Goal: Contribute content: Contribute content

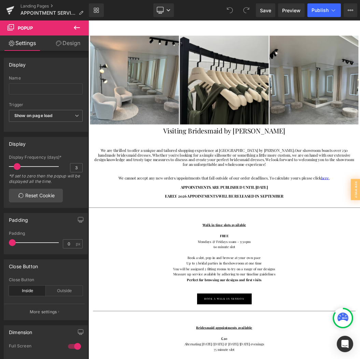
scroll to position [57, 0]
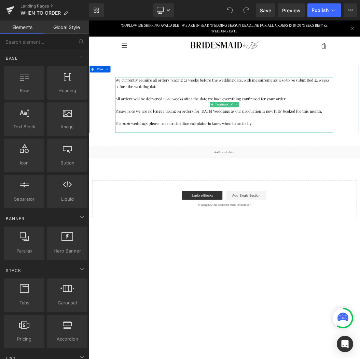
click at [310, 163] on p at bounding box center [294, 168] width 331 height 10
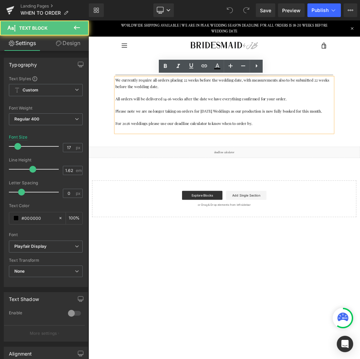
click at [275, 157] on p "Please note we are no longer taking on orders for May 2026 Weddings as our prod…" at bounding box center [294, 159] width 331 height 10
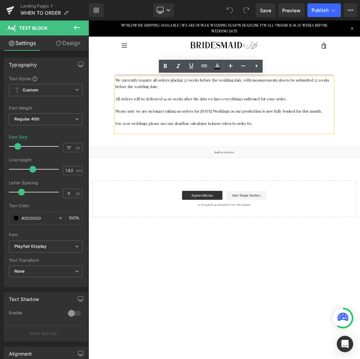
click at [283, 157] on p "Please note we are no longer taking on orders for May 2026 Weddings as our prod…" at bounding box center [294, 159] width 331 height 10
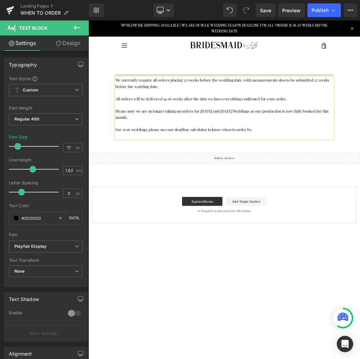
click at [359, 158] on p "Please note we are no longer taking on orders for May and June 2026 Weddings as…" at bounding box center [294, 163] width 331 height 19
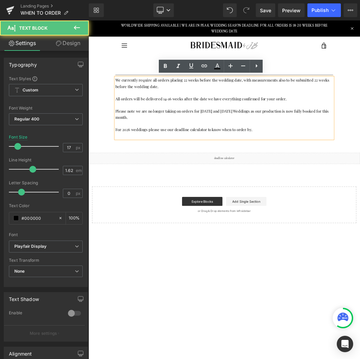
click at [359, 157] on p "Please note we are no longer taking on orders for May and June 2026 Weddings as…" at bounding box center [294, 163] width 331 height 19
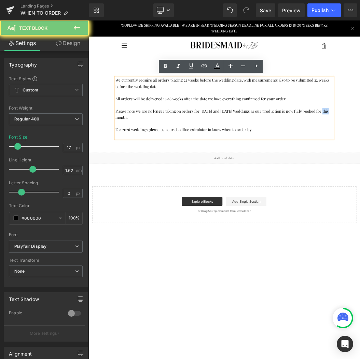
click at [359, 157] on p "Please note we are no longer taking on orders for May and June 2026 Weddings as…" at bounding box center [294, 163] width 331 height 19
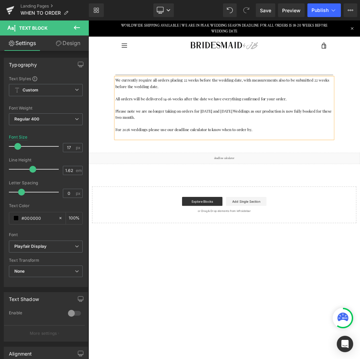
click at [198, 173] on p at bounding box center [294, 178] width 331 height 10
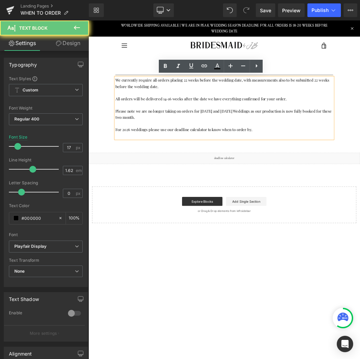
click at [179, 166] on p "Please note we are no longer taking on orders for May and June 2026 Weddings as…" at bounding box center [294, 163] width 331 height 19
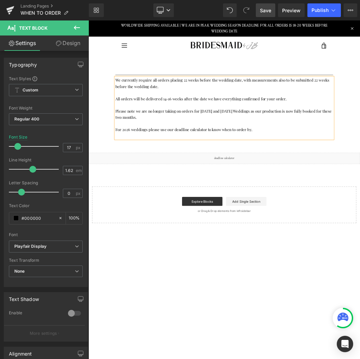
click at [271, 9] on span "Save" at bounding box center [265, 10] width 11 height 7
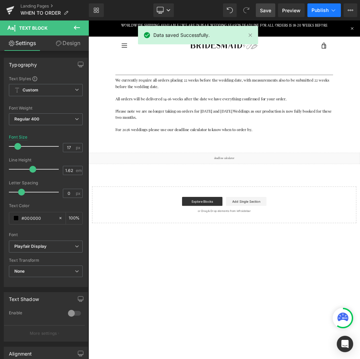
click at [319, 12] on span "Publish" at bounding box center [319, 10] width 17 height 5
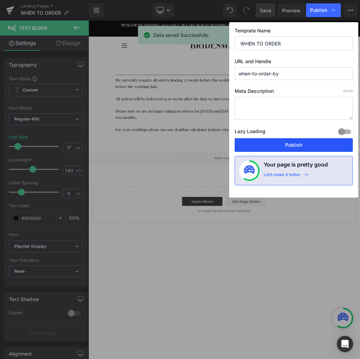
click at [306, 144] on button "Publish" at bounding box center [293, 145] width 118 height 14
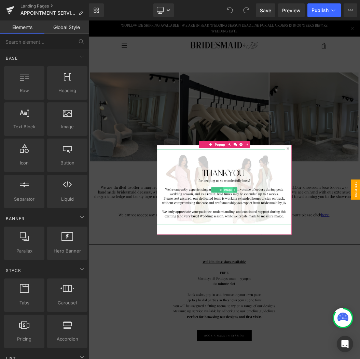
click at [300, 277] on span "Image" at bounding box center [300, 278] width 15 height 8
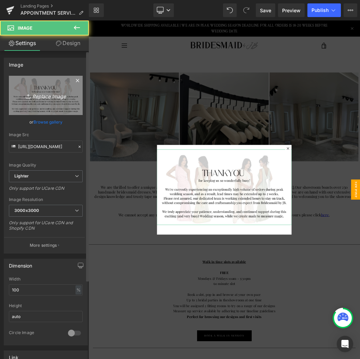
click at [49, 103] on link "Replace Image" at bounding box center [46, 95] width 74 height 39
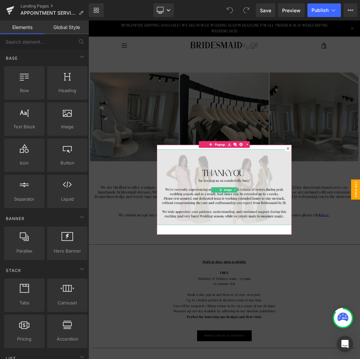
click at [299, 253] on img at bounding box center [294, 274] width 205 height 115
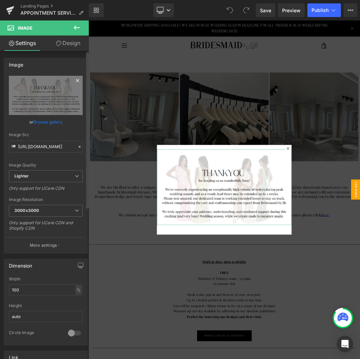
click at [76, 80] on icon at bounding box center [77, 80] width 3 height 3
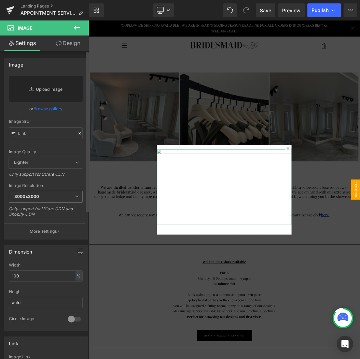
click at [56, 87] on link "Replace Image" at bounding box center [46, 89] width 74 height 26
type input "C:\fakepath\C422FF05-1D4B-47E3-AB73-2FEC00621CFC.png"
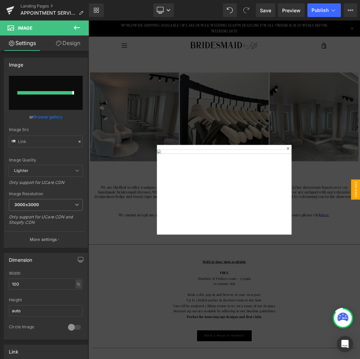
type input "https://ucarecdn.com/794665d0-3967-4099-a02e-789fd6f1f0d4/-/format/auto/-/previ…"
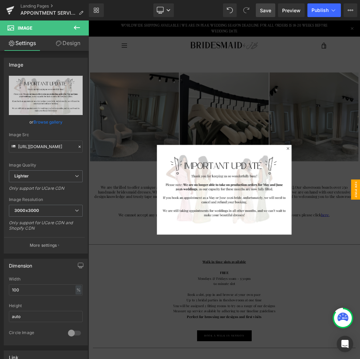
click at [262, 11] on span "Save" at bounding box center [265, 10] width 11 height 7
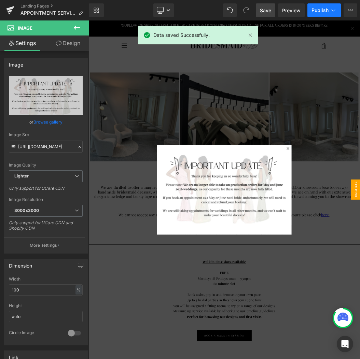
click at [333, 10] on icon at bounding box center [333, 10] width 7 height 7
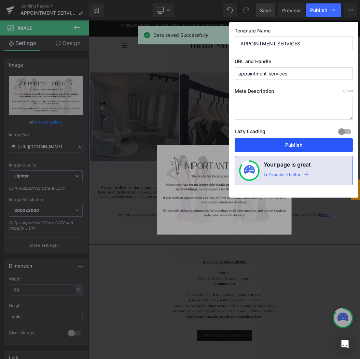
click at [309, 145] on button "Publish" at bounding box center [293, 145] width 118 height 14
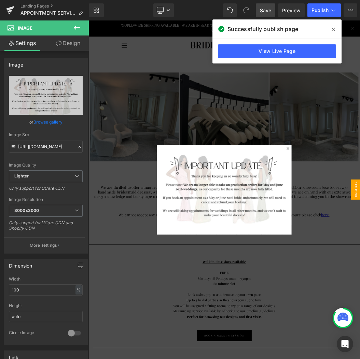
click at [334, 27] on icon at bounding box center [332, 29] width 3 height 5
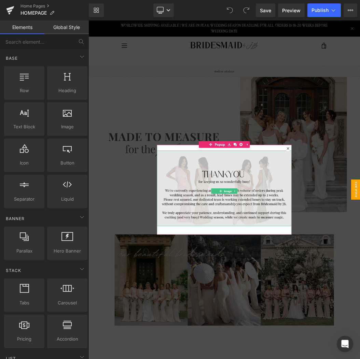
click at [289, 250] on img at bounding box center [294, 275] width 205 height 115
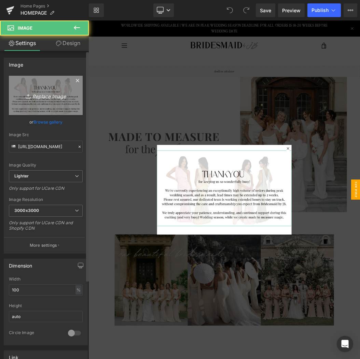
click at [39, 96] on icon "Replace Image" at bounding box center [45, 95] width 55 height 9
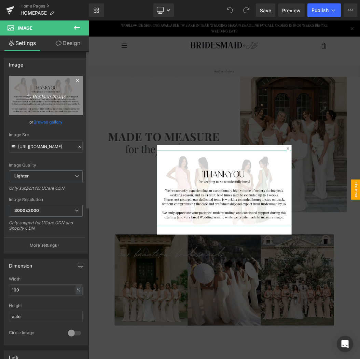
type input "C:\fakepath\C422FF05-1D4B-47E3-AB73-2FEC00621CFC.png"
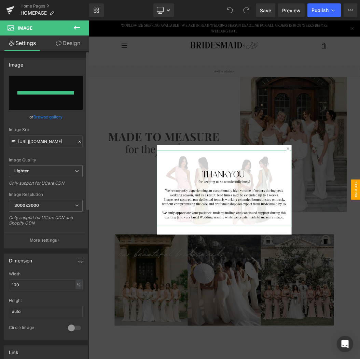
type input "https://ucarecdn.com/611deb74-19fe-44a5-870d-0056157349bc/-/format/auto/-/previ…"
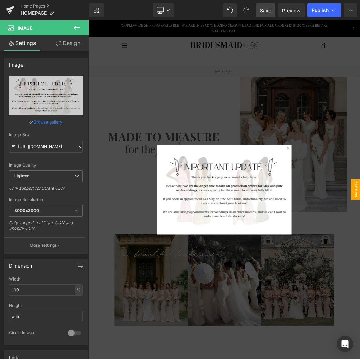
click at [272, 11] on link "Save" at bounding box center [265, 10] width 19 height 14
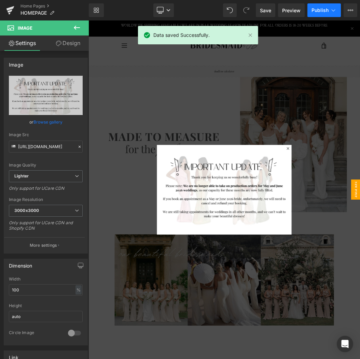
click at [329, 11] on button "Publish" at bounding box center [323, 10] width 33 height 14
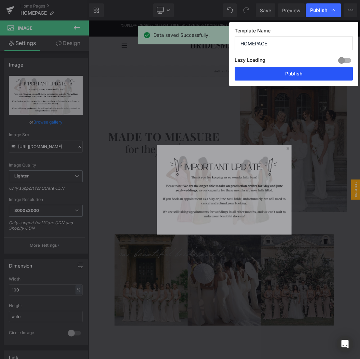
click at [296, 73] on button "Publish" at bounding box center [293, 74] width 118 height 14
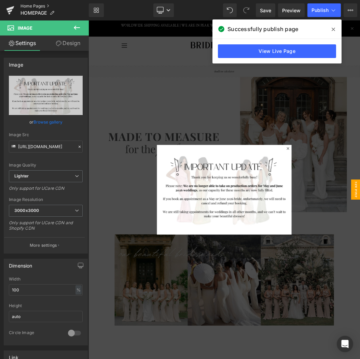
click at [42, 6] on link "Home Pages" at bounding box center [54, 5] width 68 height 5
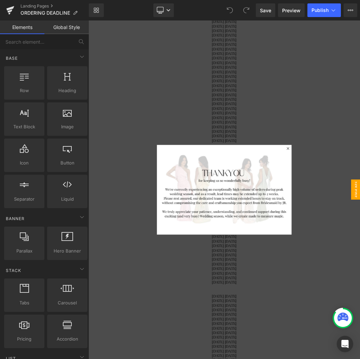
scroll to position [1176, 0]
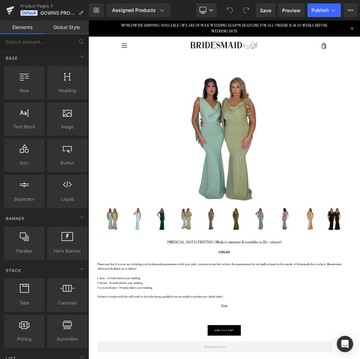
scroll to position [21, 0]
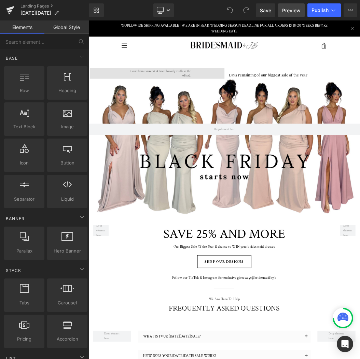
click at [293, 12] on span "Preview" at bounding box center [291, 10] width 18 height 7
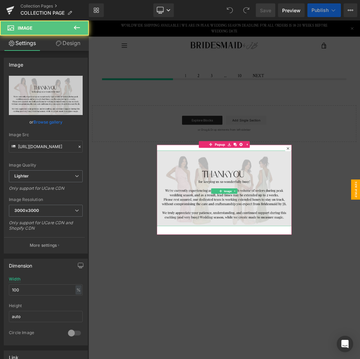
click at [239, 256] on img at bounding box center [294, 275] width 205 height 115
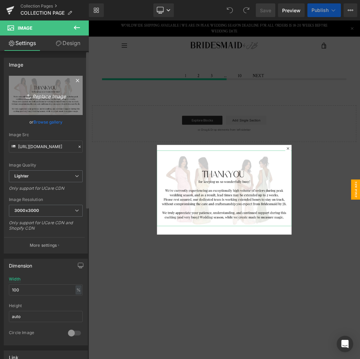
click at [75, 80] on icon at bounding box center [77, 80] width 8 height 8
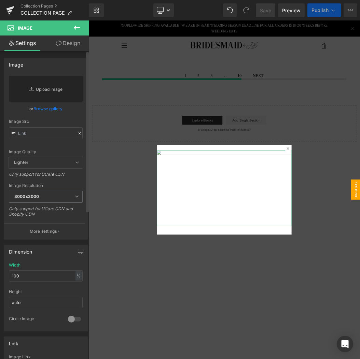
click at [58, 90] on link "Replace Image" at bounding box center [46, 89] width 74 height 26
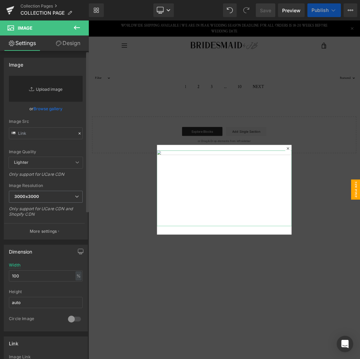
type input "C:\fakepath\C422FF05-1D4B-47E3-AB73-2FEC00621CFC.png"
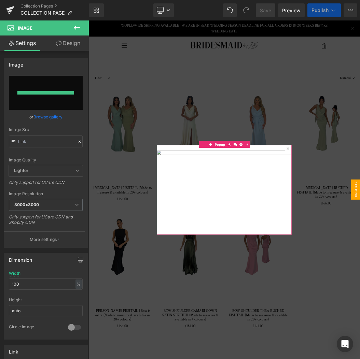
type input "[URL][DOMAIN_NAME]"
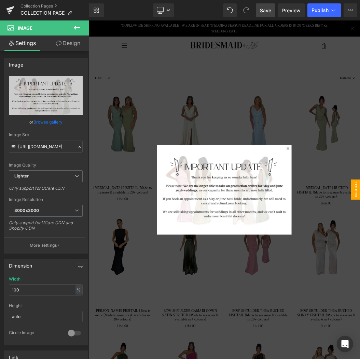
click at [268, 12] on span "Save" at bounding box center [265, 10] width 11 height 7
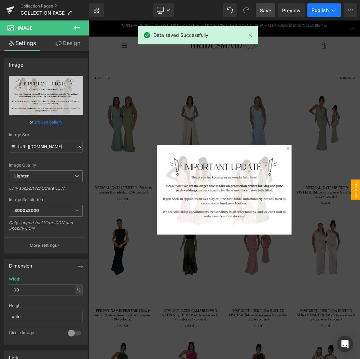
click at [328, 9] on span "Publish" at bounding box center [319, 10] width 17 height 5
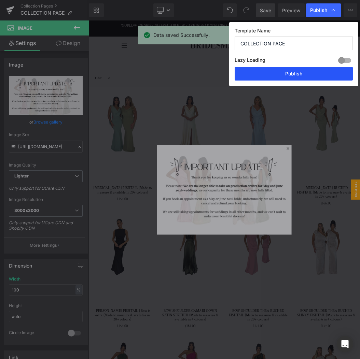
click at [0, 0] on button "Publish" at bounding box center [0, 0] width 0 height 0
